Goal: Book appointment/travel/reservation

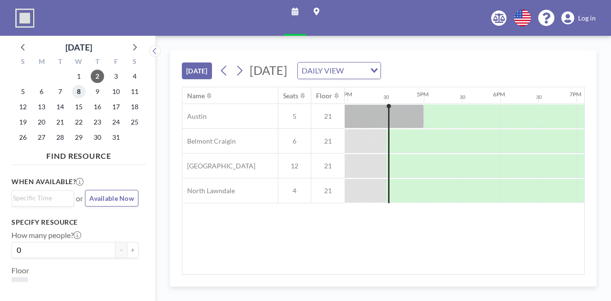
scroll to position [0, 1222]
click at [80, 92] on span "8" at bounding box center [78, 91] width 13 height 13
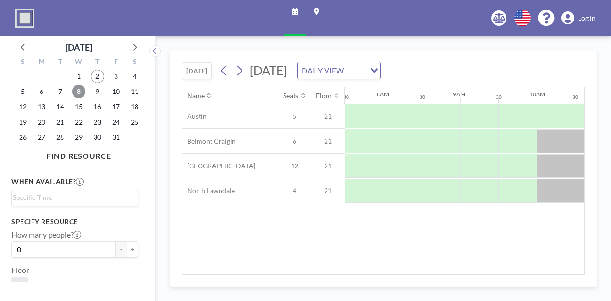
scroll to position [0, 573]
drag, startPoint x: 361, startPoint y: 276, endPoint x: 371, endPoint y: 276, distance: 10.0
click at [371, 276] on div "[DATE] [DATE] DAILY VIEW Loading... Name Seats Floor 12AM 30 1AM 30 2AM 30 3AM …" at bounding box center [383, 168] width 427 height 237
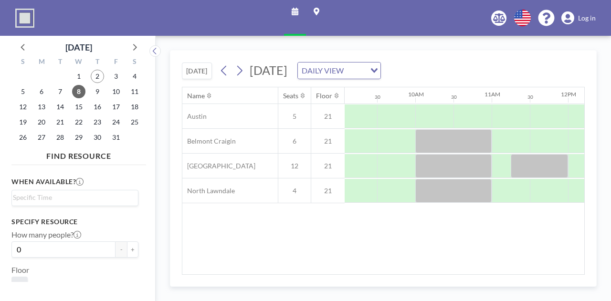
scroll to position [0, 703]
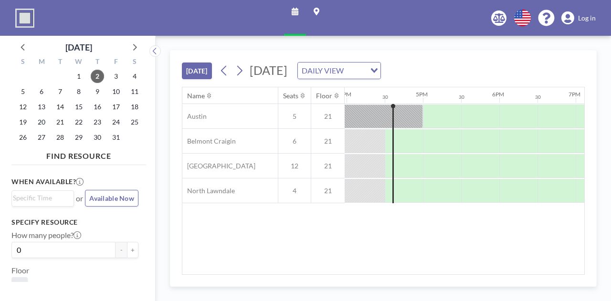
scroll to position [0, 1222]
click at [129, 43] on icon at bounding box center [134, 47] width 12 height 12
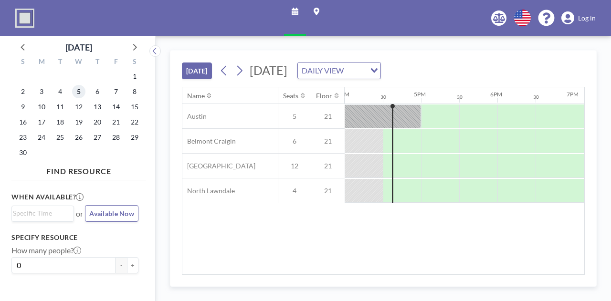
click at [80, 87] on span "5" at bounding box center [78, 91] width 13 height 13
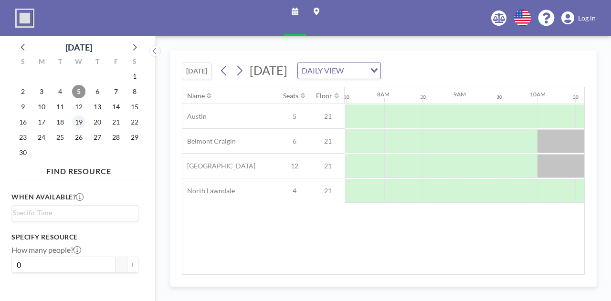
scroll to position [0, 573]
drag, startPoint x: 364, startPoint y: 275, endPoint x: 375, endPoint y: 275, distance: 11.0
click at [375, 275] on div "Name Seats Floor 12AM 30 1AM 30 2AM 30 3AM 30 4AM 30 5AM 30 6AM 30 7AM 30 8AM 3…" at bounding box center [383, 181] width 403 height 188
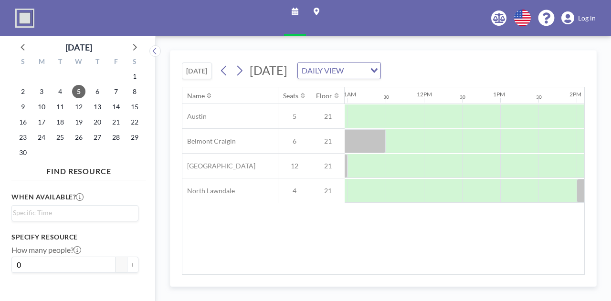
scroll to position [0, 839]
click at [196, 67] on button "[DATE]" at bounding box center [197, 71] width 30 height 17
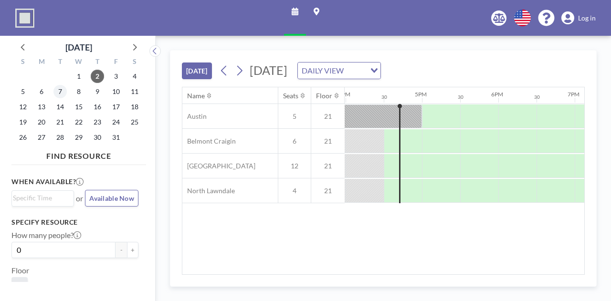
scroll to position [0, 1222]
click at [62, 94] on span "7" at bounding box center [59, 91] width 13 height 13
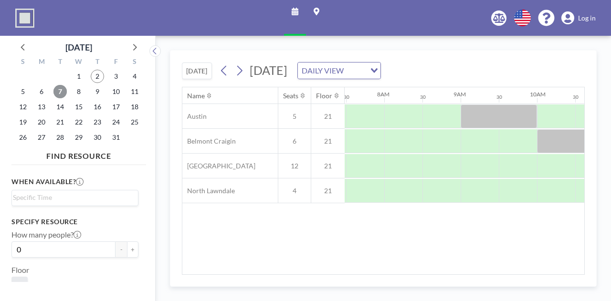
scroll to position [0, 573]
drag, startPoint x: 364, startPoint y: 275, endPoint x: 371, endPoint y: 275, distance: 6.7
click at [371, 275] on div "Name Seats Floor 12AM 30 1AM 30 2AM 30 3AM 30 4AM 30 5AM 30 6AM 30 7AM 30 8AM 3…" at bounding box center [383, 181] width 403 height 188
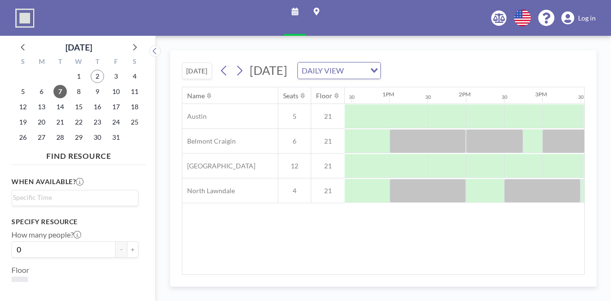
scroll to position [0, 950]
click at [63, 111] on span "14" at bounding box center [59, 106] width 13 height 13
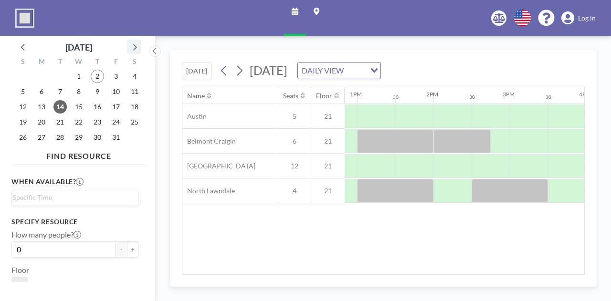
click at [133, 46] on icon at bounding box center [134, 47] width 12 height 12
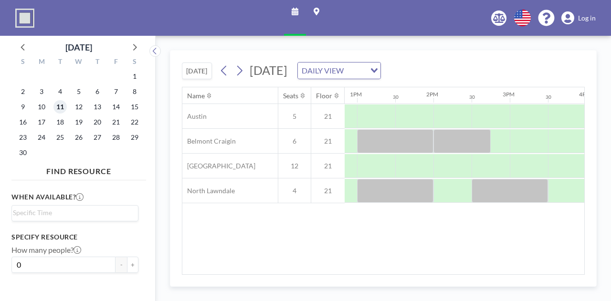
click at [59, 106] on span "11" at bounding box center [59, 106] width 13 height 13
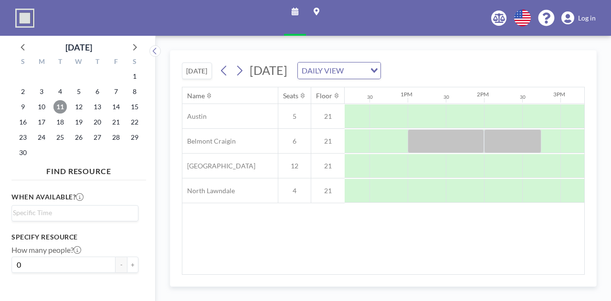
scroll to position [0, 932]
drag, startPoint x: 57, startPoint y: 138, endPoint x: 86, endPoint y: 136, distance: 29.7
click at [57, 138] on span "25" at bounding box center [59, 137] width 13 height 13
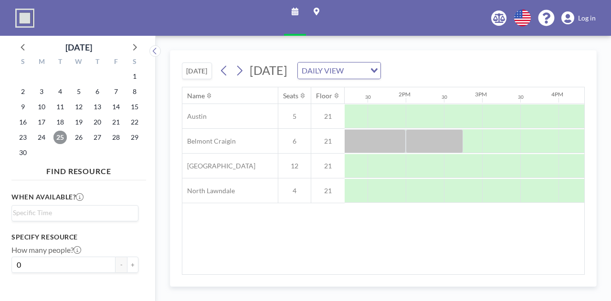
scroll to position [0, 1010]
click at [132, 46] on icon at bounding box center [134, 47] width 12 height 12
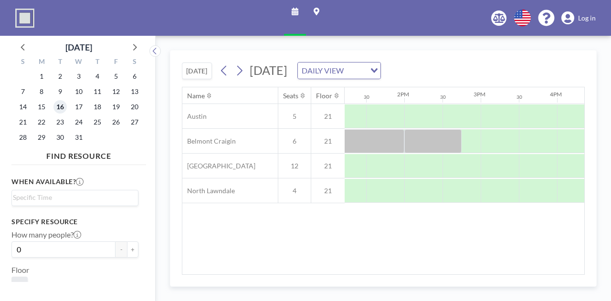
click at [62, 104] on span "16" at bounding box center [59, 106] width 13 height 13
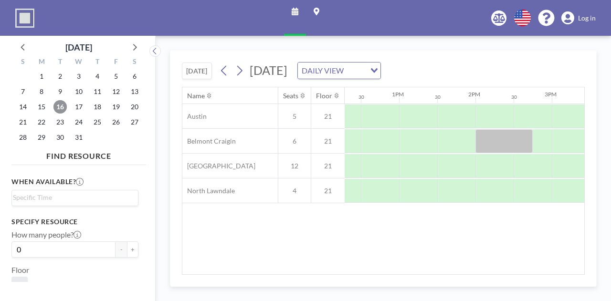
scroll to position [0, 960]
click at [19, 47] on icon at bounding box center [23, 47] width 12 height 12
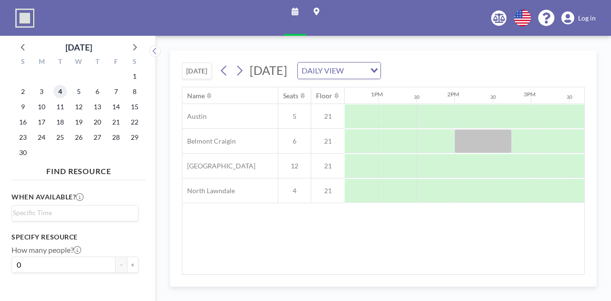
click at [63, 90] on span "4" at bounding box center [59, 91] width 13 height 13
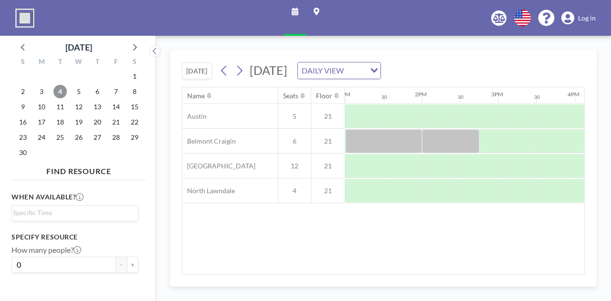
scroll to position [0, 994]
click at [184, 66] on button "[DATE]" at bounding box center [197, 71] width 30 height 17
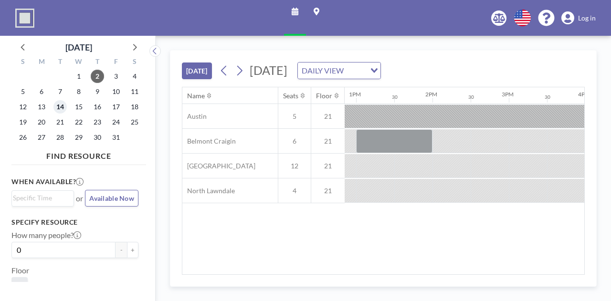
click at [60, 108] on span "14" at bounding box center [59, 106] width 13 height 13
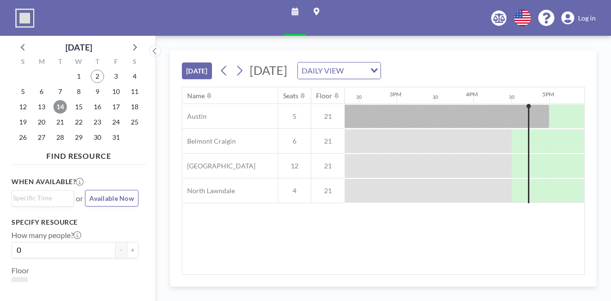
scroll to position [0, 0]
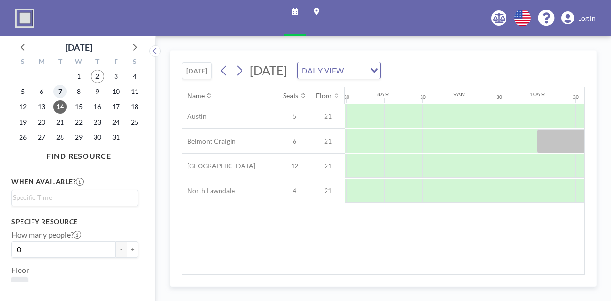
click at [57, 90] on span "7" at bounding box center [59, 91] width 13 height 13
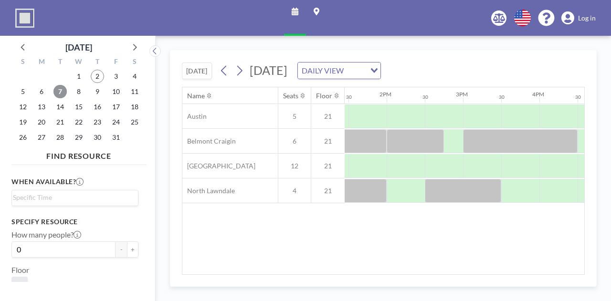
scroll to position [0, 1038]
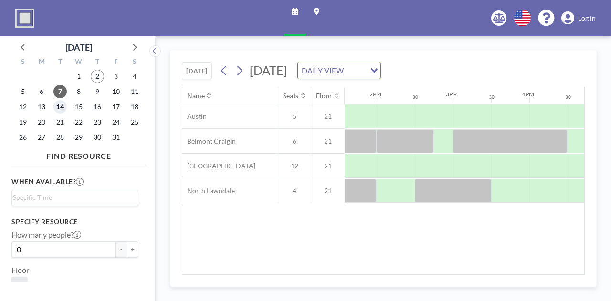
click at [56, 105] on span "14" at bounding box center [59, 106] width 13 height 13
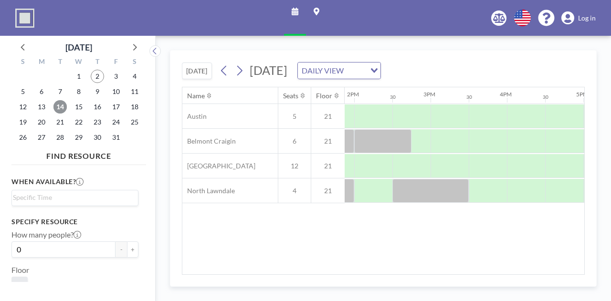
scroll to position [0, 1062]
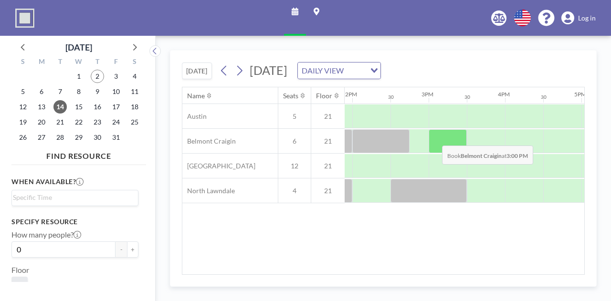
click at [435, 138] on div at bounding box center [448, 141] width 38 height 24
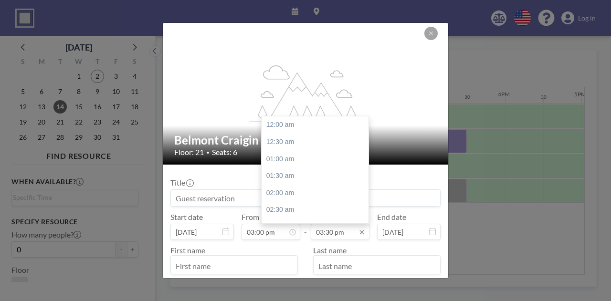
scroll to position [527, 0]
click at [330, 233] on input "03:30 pm" at bounding box center [340, 232] width 59 height 16
click at [328, 143] on div "04:00 pm" at bounding box center [318, 142] width 112 height 17
type input "04:00 pm"
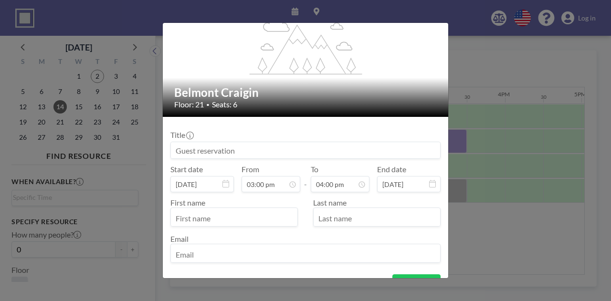
scroll to position [510, 0]
click at [263, 137] on div "Title" at bounding box center [305, 144] width 270 height 29
click at [262, 149] on input at bounding box center [305, 150] width 269 height 16
type input "D"
type input "Adrian + Denise check-in"
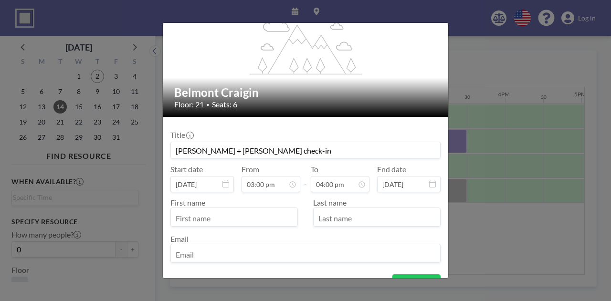
click at [221, 220] on input "text" at bounding box center [234, 218] width 127 height 16
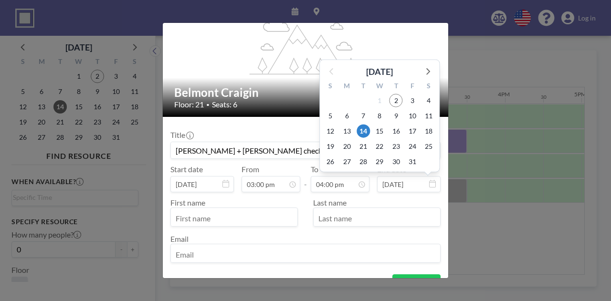
click at [429, 186] on icon at bounding box center [432, 184] width 7 height 8
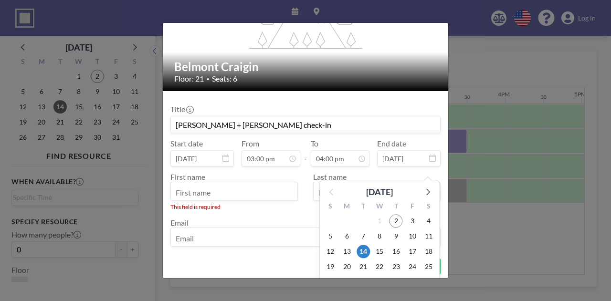
scroll to position [94, 0]
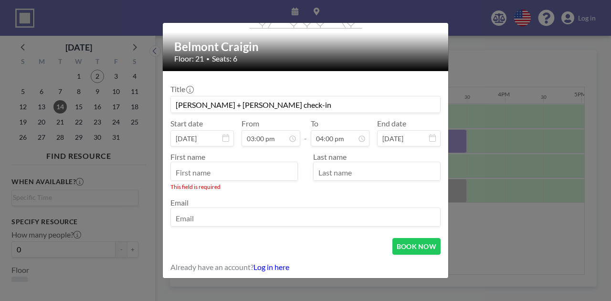
click at [270, 232] on form "Title Adrian + Denise check-in Start date Oct 14, 2025 From 03:00 pm - To 04:00…" at bounding box center [306, 175] width 286 height 209
click at [271, 268] on link "Log in here" at bounding box center [272, 267] width 36 height 9
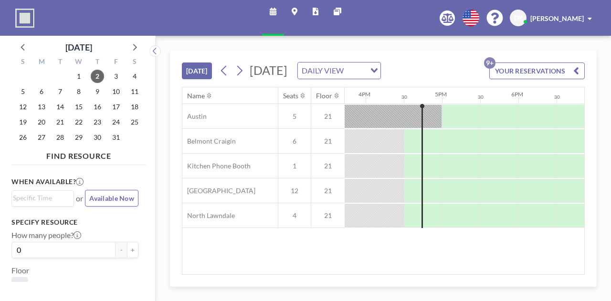
scroll to position [0, 1222]
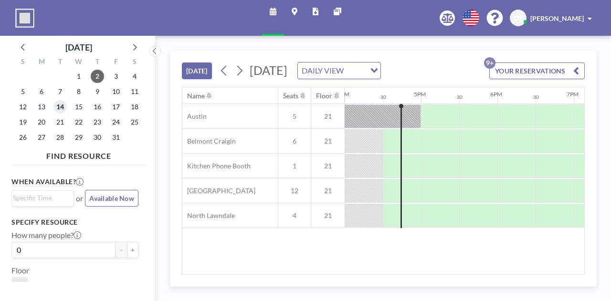
click at [58, 104] on span "14" at bounding box center [59, 106] width 13 height 13
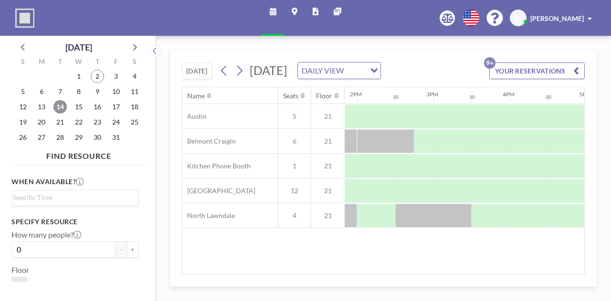
scroll to position [0, 1059]
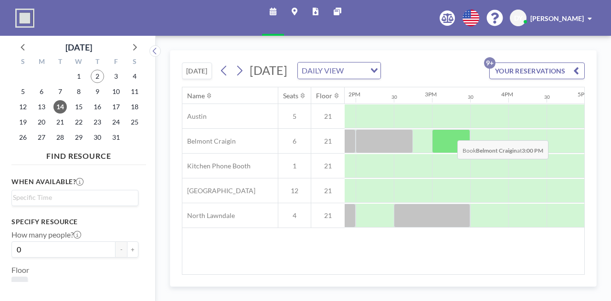
click at [450, 132] on div at bounding box center [451, 141] width 38 height 24
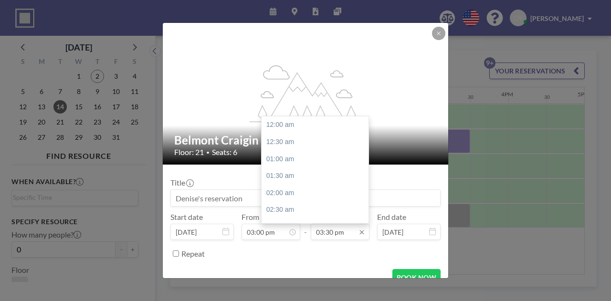
scroll to position [527, 0]
click at [340, 226] on input "03:30 pm" at bounding box center [340, 232] width 59 height 16
click at [331, 141] on div "04:00 pm" at bounding box center [318, 142] width 112 height 17
type input "04:00 pm"
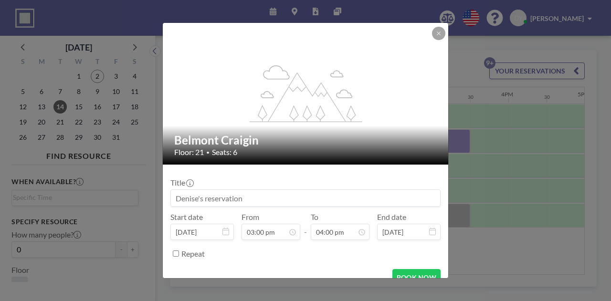
click at [234, 199] on input at bounding box center [305, 198] width 269 height 16
type input "Adrian + Denise check-in"
click at [179, 255] on div "Repeat" at bounding box center [305, 254] width 270 height 16
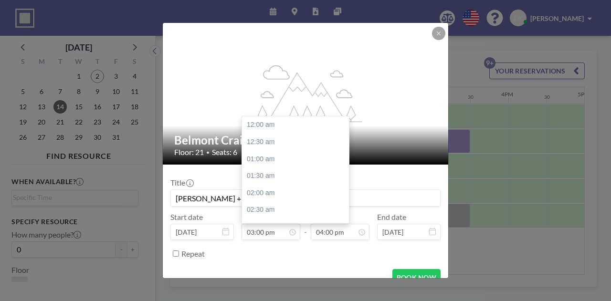
scroll to position [510, 0]
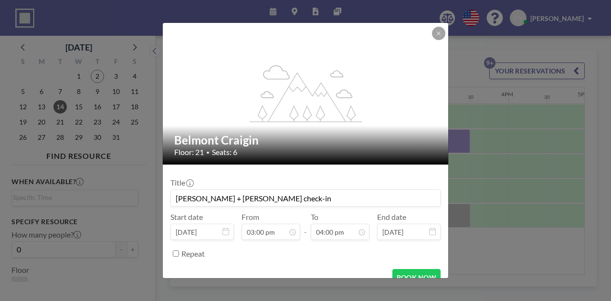
click at [177, 251] on input "Repeat" at bounding box center [176, 254] width 6 height 6
checkbox input "true"
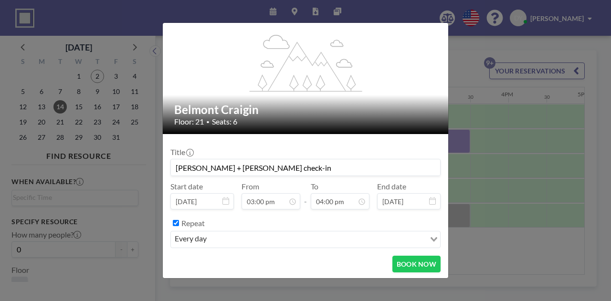
scroll to position [544, 0]
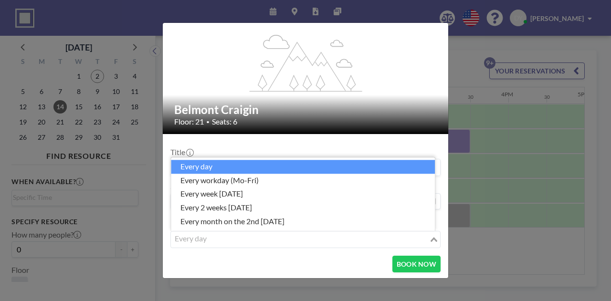
click at [305, 246] on div "every day Loading..." at bounding box center [305, 240] width 269 height 16
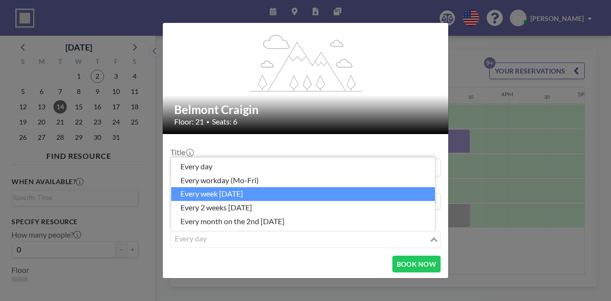
click at [305, 195] on li "every week on Tuesday" at bounding box center [303, 195] width 264 height 14
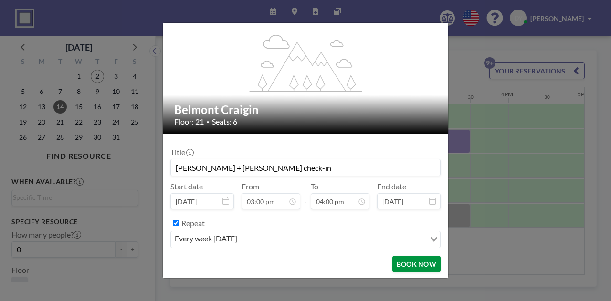
click at [414, 263] on button "BOOK NOW" at bounding box center [417, 264] width 48 height 17
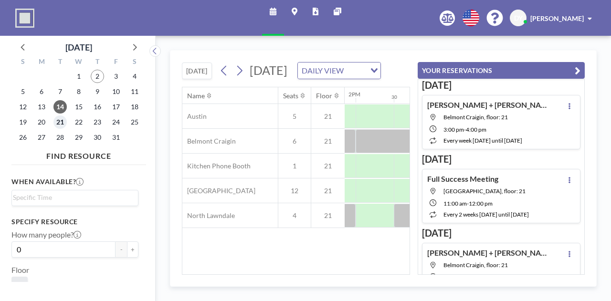
click at [60, 121] on span "21" at bounding box center [59, 122] width 13 height 13
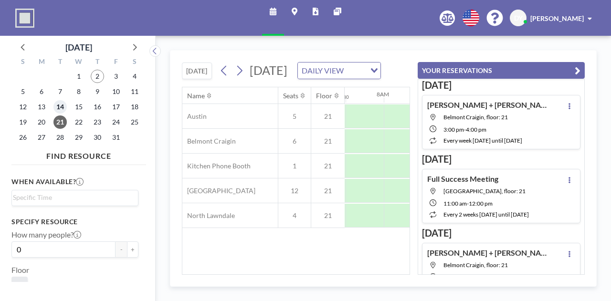
scroll to position [0, 573]
click at [59, 104] on span "14" at bounding box center [59, 106] width 13 height 13
click at [580, 70] on icon "button" at bounding box center [578, 70] width 6 height 11
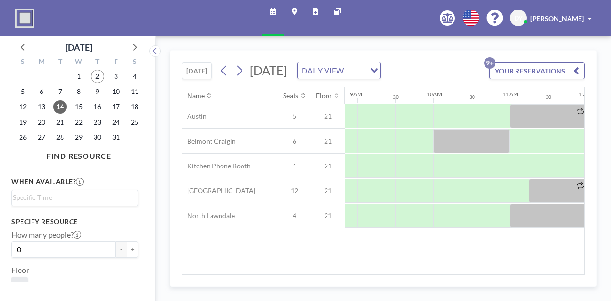
scroll to position [0, 679]
